Goal: Transaction & Acquisition: Obtain resource

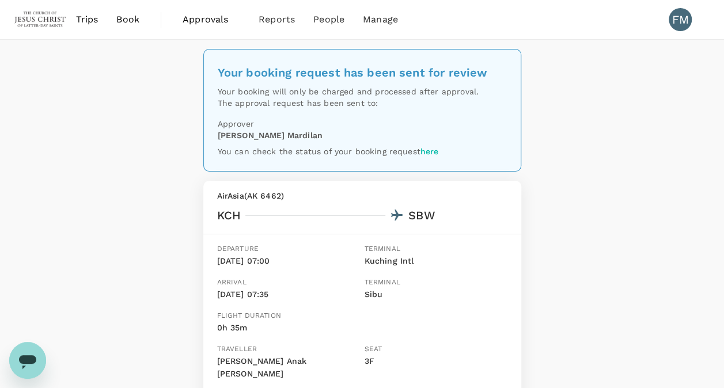
click at [92, 28] on link "Trips" at bounding box center [87, 19] width 41 height 39
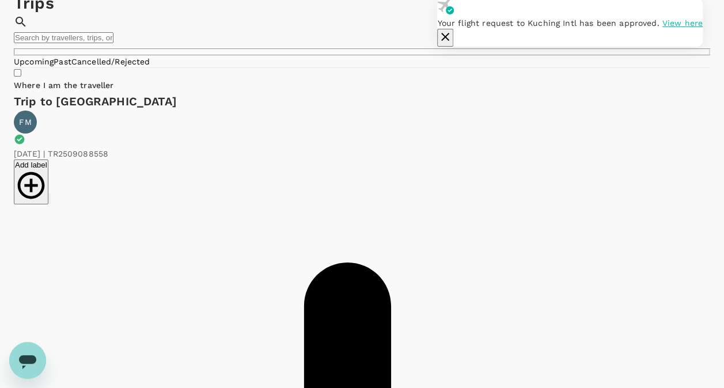
scroll to position [48, 0]
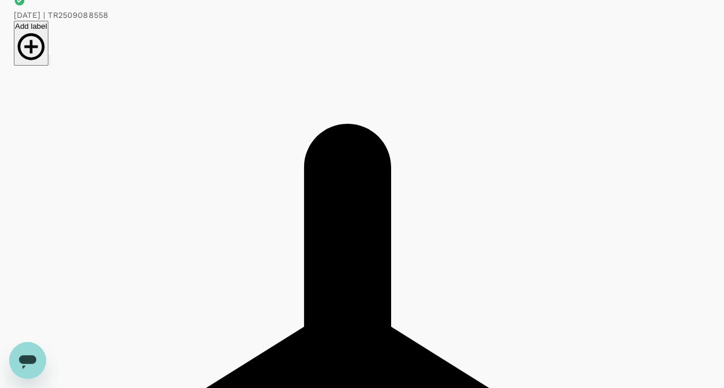
scroll to position [13, 0]
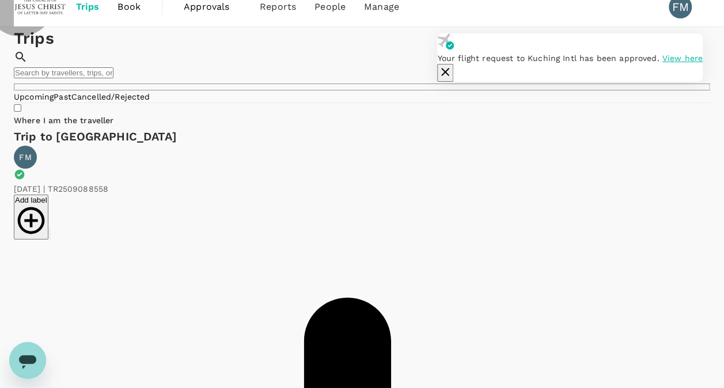
click at [71, 101] on link "Past" at bounding box center [63, 96] width 18 height 9
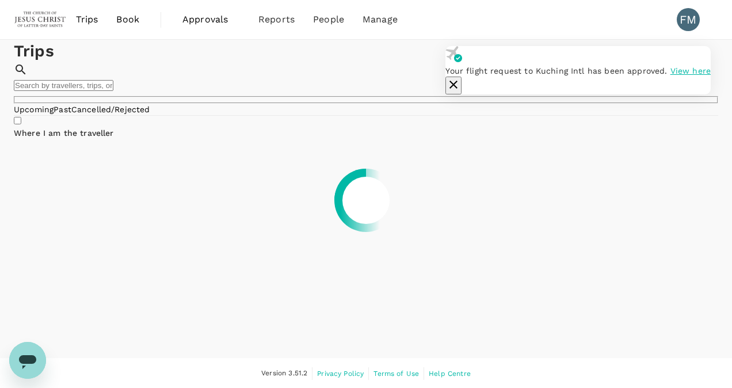
click at [458, 81] on icon "button" at bounding box center [454, 85] width 8 height 8
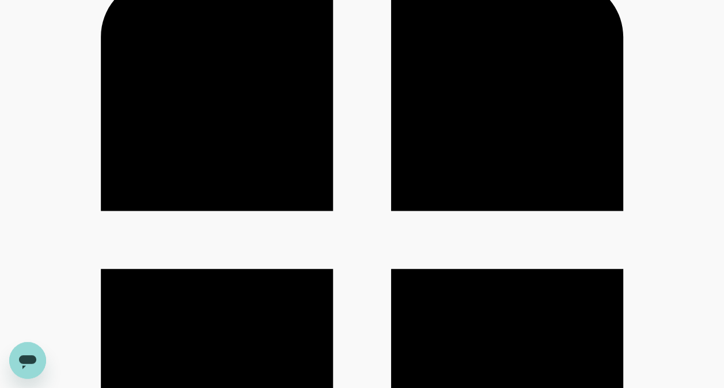
scroll to position [347, 0]
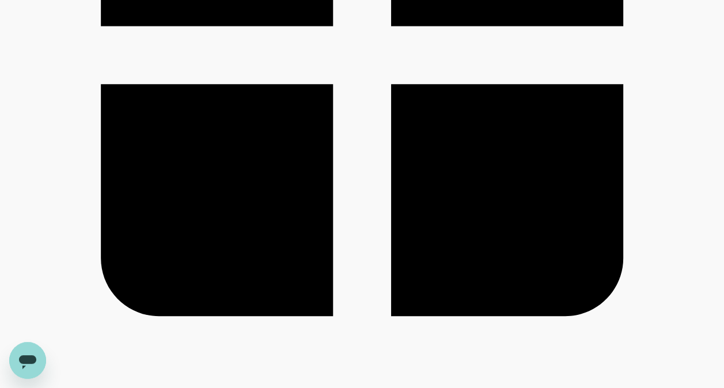
scroll to position [535, 0]
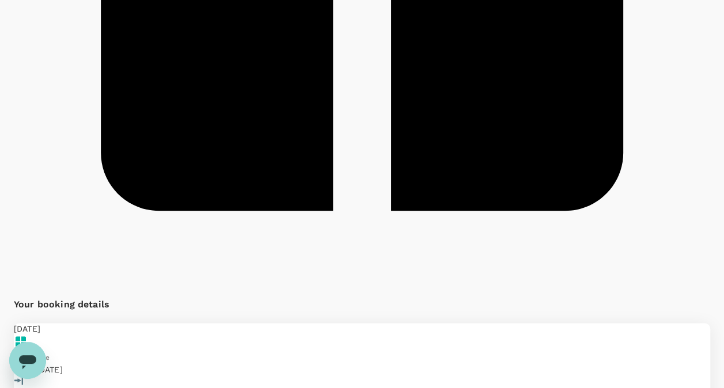
scroll to position [641, 0]
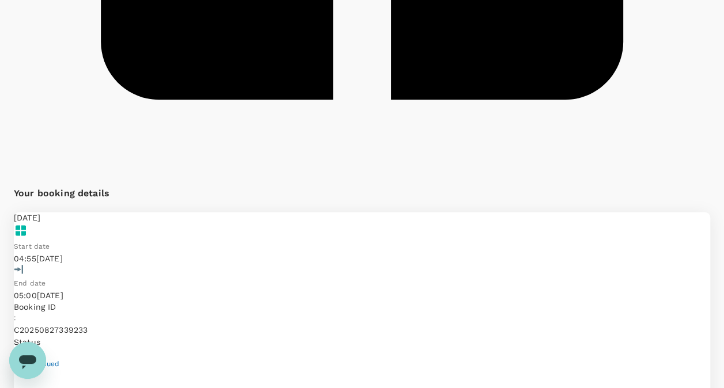
scroll to position [830, 0]
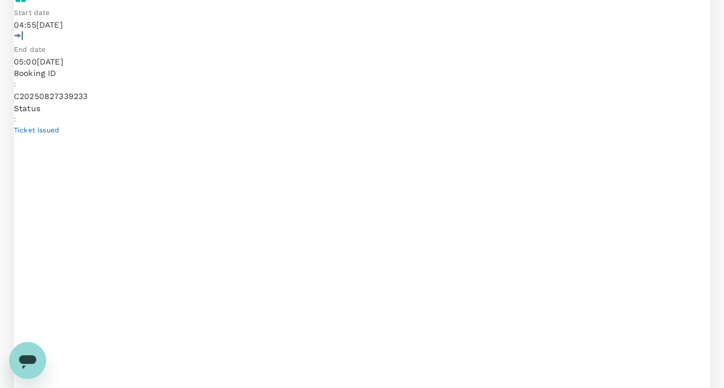
scroll to position [981, 0]
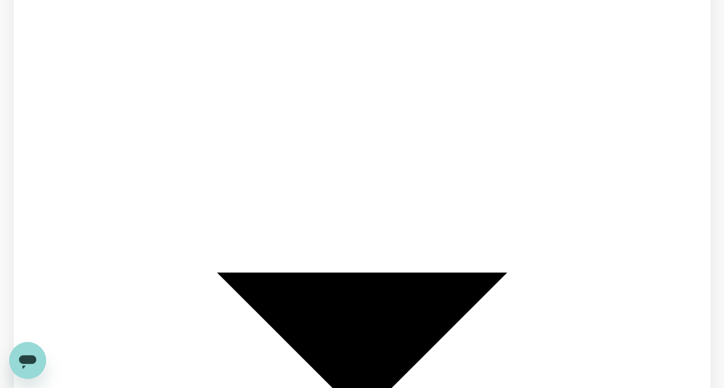
scroll to position [1135, 0]
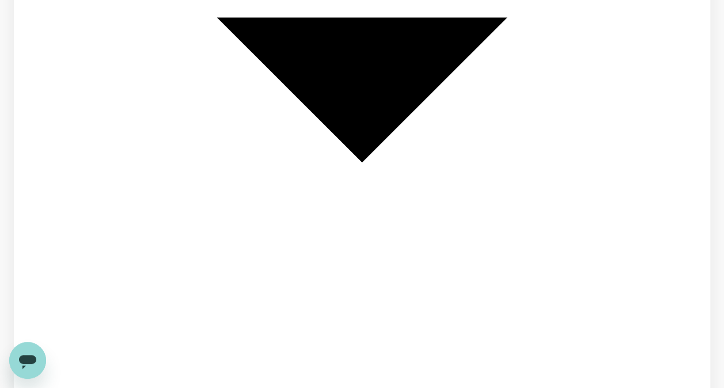
scroll to position [1393, 0]
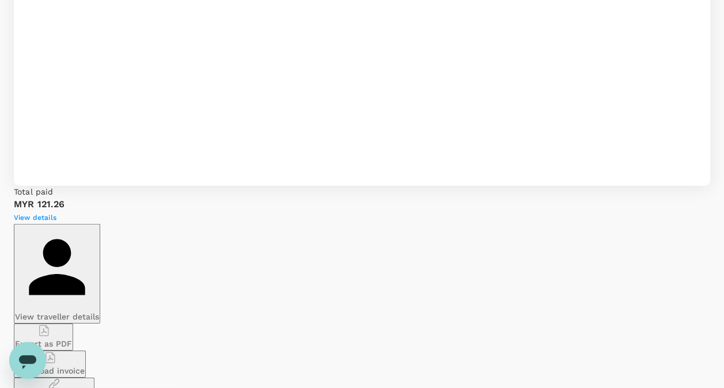
scroll to position [1630, 0]
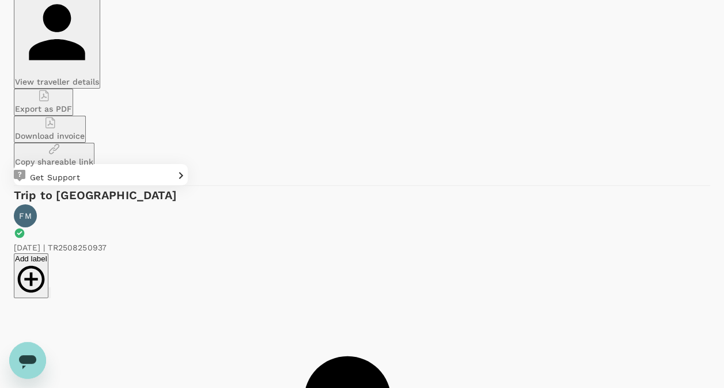
scroll to position [1865, 0]
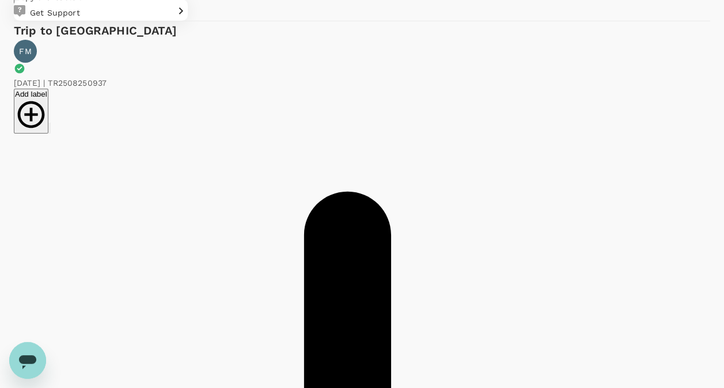
scroll to position [2030, 0]
